Goal: Task Accomplishment & Management: Use online tool/utility

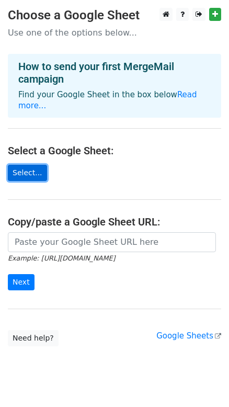
click at [40, 175] on link "Select..." at bounding box center [27, 173] width 39 height 16
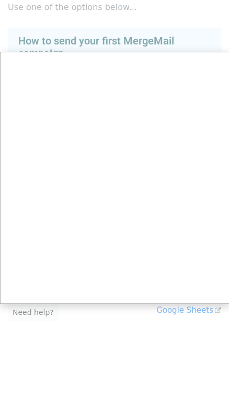
scroll to position [22, 0]
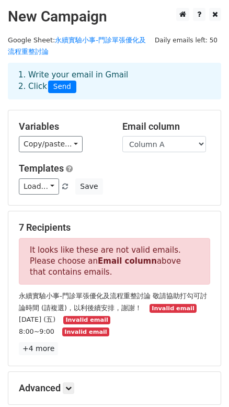
click at [58, 85] on span "Send" at bounding box center [62, 87] width 28 height 13
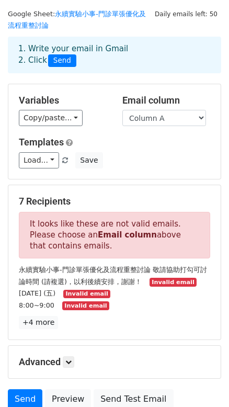
scroll to position [47, 0]
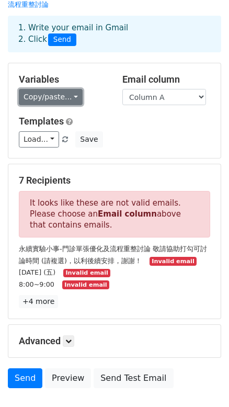
click at [67, 102] on link "Copy/paste..." at bounding box center [51, 97] width 64 height 16
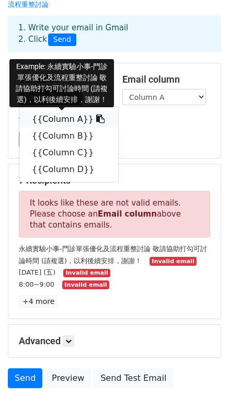
click at [70, 118] on link "{{Column A}}" at bounding box center [68, 119] width 99 height 17
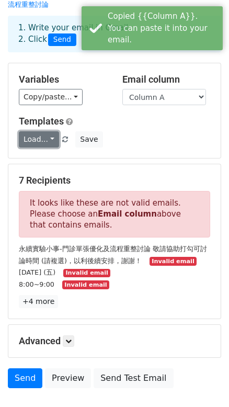
click at [22, 138] on link "Load..." at bounding box center [39, 139] width 40 height 16
click at [39, 138] on link "Load..." at bounding box center [39, 139] width 40 height 16
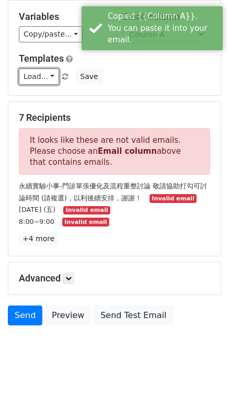
scroll to position [116, 0]
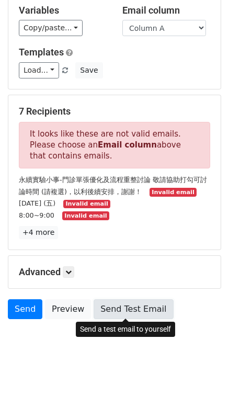
click at [108, 313] on link "Send Test Email" at bounding box center [133, 309] width 79 height 20
click at [138, 310] on link "Send Test Email" at bounding box center [133, 309] width 79 height 20
